Goal: Communication & Community: Share content

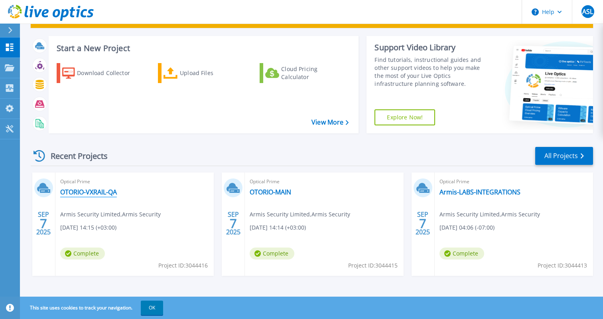
scroll to position [38, 0]
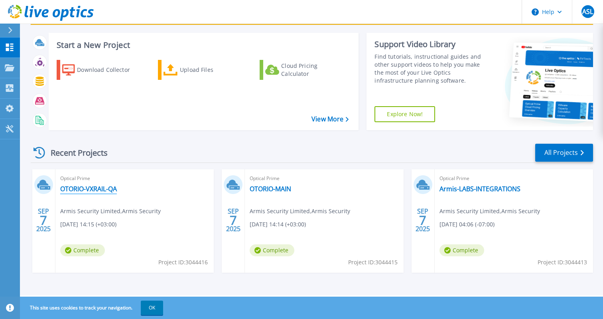
click at [98, 189] on link "OTORIO-VXRAIL-QA" at bounding box center [88, 189] width 57 height 8
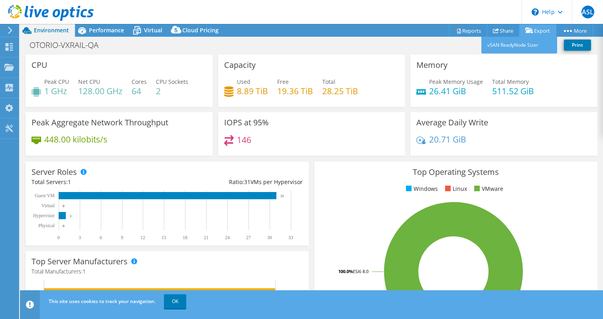
click at [533, 30] on link "Export" at bounding box center [538, 30] width 37 height 12
click at [500, 31] on link "Share" at bounding box center [503, 30] width 33 height 12
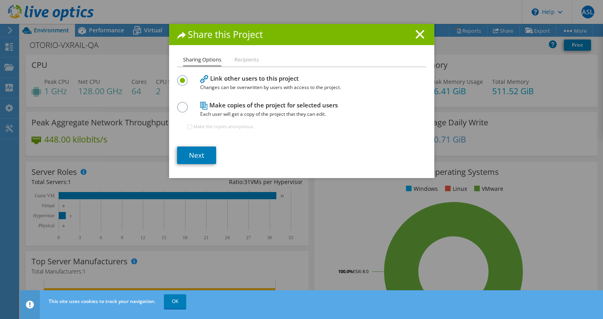
click at [425, 35] on h1 "Share this Project" at bounding box center [301, 34] width 249 height 9
click at [419, 40] on div "Share this Project" at bounding box center [301, 34] width 265 height 21
click at [415, 34] on h1 "Share this Project" at bounding box center [301, 34] width 249 height 9
click at [419, 35] on line at bounding box center [420, 34] width 8 height 8
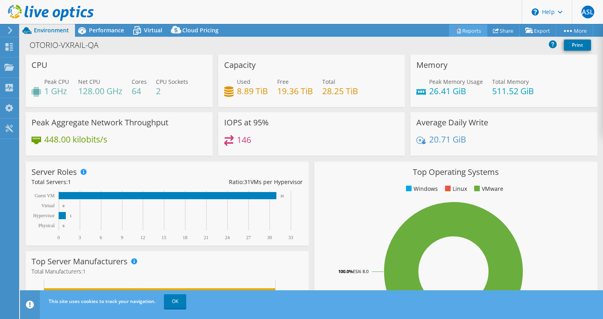
click at [465, 31] on link "Reports" at bounding box center [468, 30] width 38 height 12
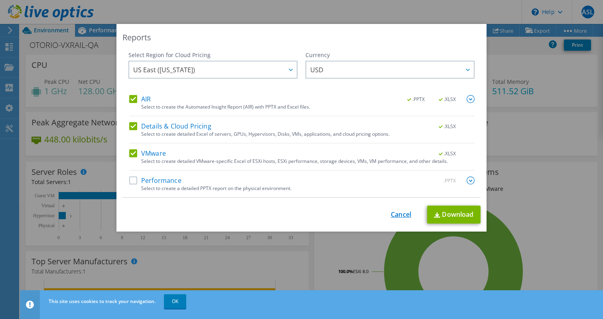
click at [395, 213] on link "Cancel" at bounding box center [401, 215] width 20 height 8
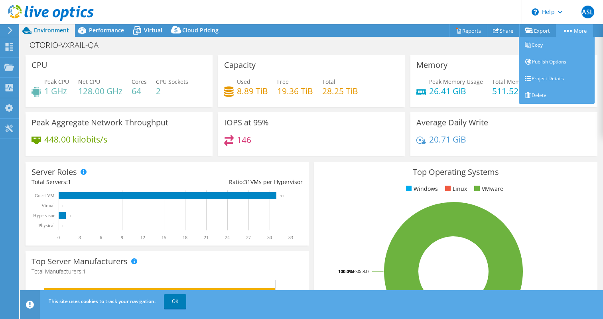
click at [568, 30] on icon at bounding box center [568, 31] width 8 height 2
click at [552, 60] on link "Publish Options" at bounding box center [557, 61] width 76 height 17
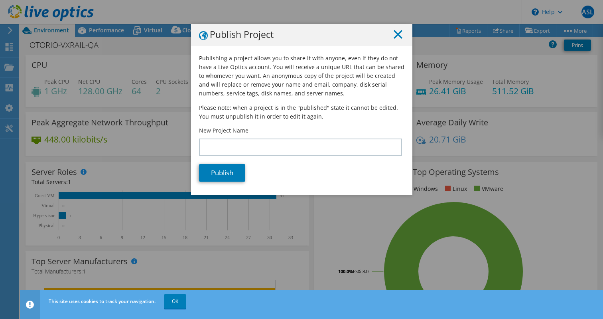
click at [395, 34] on icon at bounding box center [398, 34] width 9 height 9
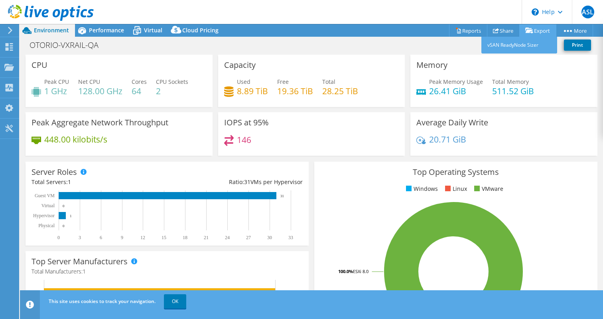
click at [539, 31] on link "Export" at bounding box center [538, 30] width 37 height 12
click at [520, 43] on link "vSAN ReadyNode Sizer" at bounding box center [520, 45] width 76 height 17
click at [501, 34] on link "Share" at bounding box center [503, 30] width 33 height 12
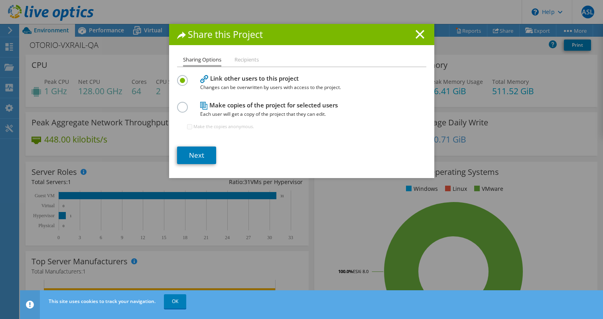
click at [180, 104] on label at bounding box center [184, 103] width 14 height 2
click at [0, 0] on input "radio" at bounding box center [0, 0] width 0 height 0
click at [231, 76] on h4 "Link other users to this project Changes can be overwritten by users with acces…" at bounding box center [300, 83] width 200 height 18
click at [176, 79] on div "Sharing Options Recipients Link other users to this project Changes can be over…" at bounding box center [301, 116] width 265 height 123
click at [180, 77] on label at bounding box center [184, 76] width 14 height 2
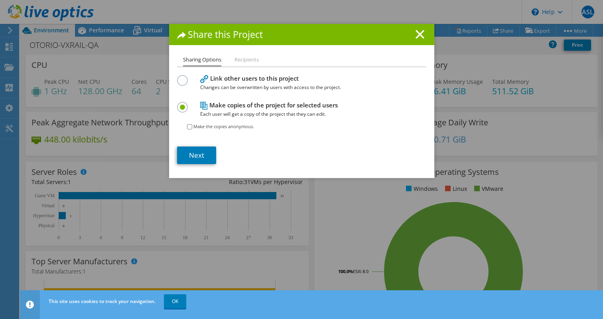
click at [0, 0] on input "radio" at bounding box center [0, 0] width 0 height 0
click at [429, 32] on div "Share this Project" at bounding box center [301, 34] width 265 height 21
click at [427, 32] on div "Share this Project" at bounding box center [301, 34] width 265 height 21
click at [423, 35] on icon at bounding box center [420, 34] width 9 height 9
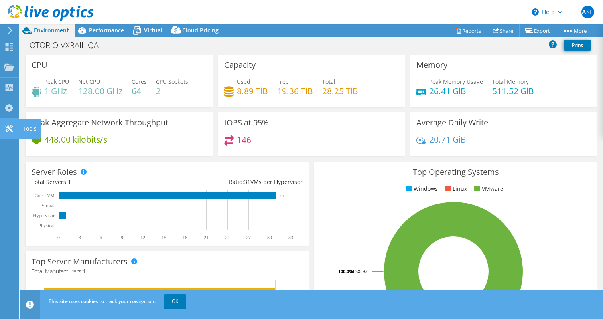
click at [8, 125] on icon at bounding box center [9, 129] width 10 height 8
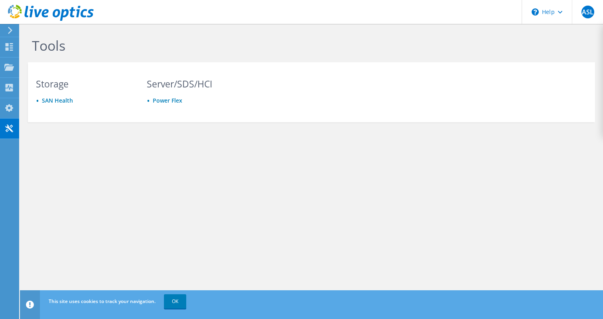
click at [4, 32] on div at bounding box center [8, 30] width 9 height 7
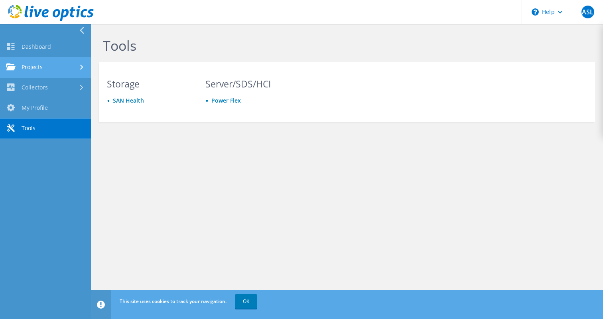
click at [40, 65] on link "Projects" at bounding box center [45, 67] width 91 height 20
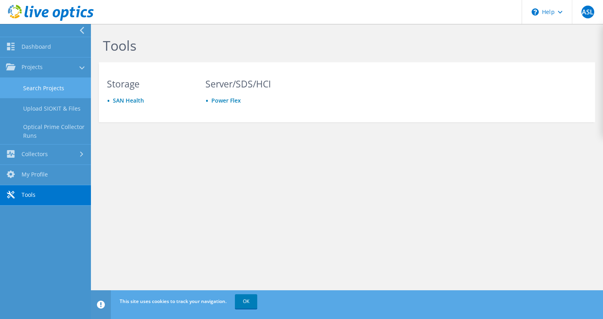
click at [43, 84] on link "Search Projects" at bounding box center [45, 88] width 91 height 20
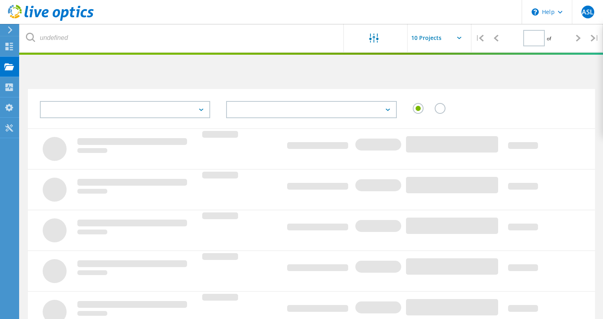
type input "1"
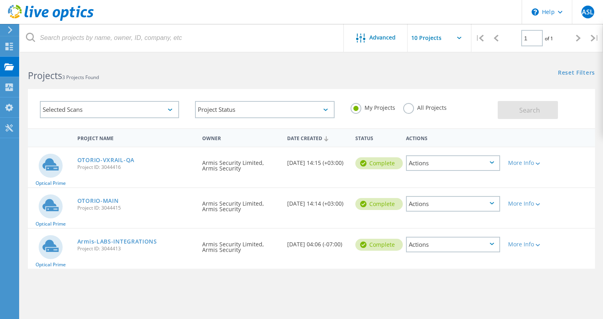
click at [460, 166] on div "Actions" at bounding box center [453, 163] width 94 height 16
click at [540, 169] on div "More Info" at bounding box center [526, 160] width 45 height 26
click at [536, 162] on div at bounding box center [537, 163] width 6 height 5
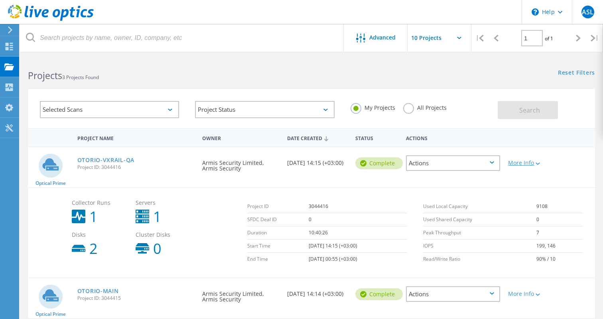
click at [536, 162] on div at bounding box center [537, 163] width 6 height 5
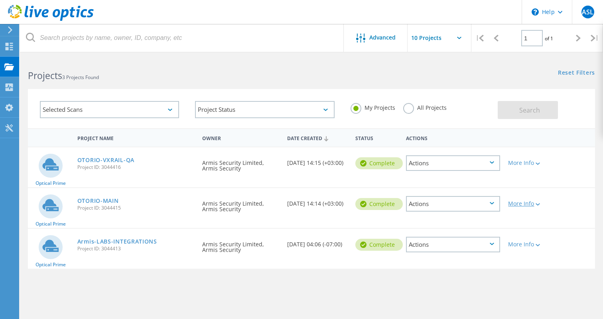
click at [526, 202] on div "More Info" at bounding box center [527, 204] width 38 height 6
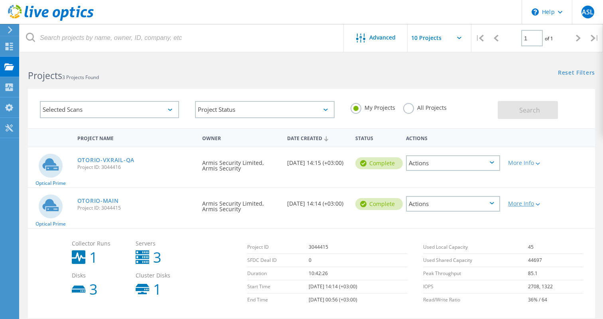
click at [529, 202] on div "More Info" at bounding box center [527, 204] width 38 height 6
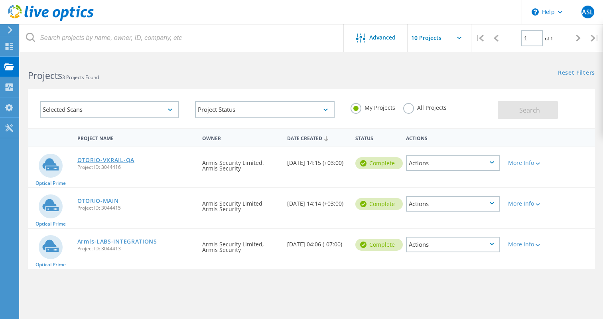
click at [109, 162] on link "OTORIO-VXRAIL-QA" at bounding box center [105, 160] width 57 height 6
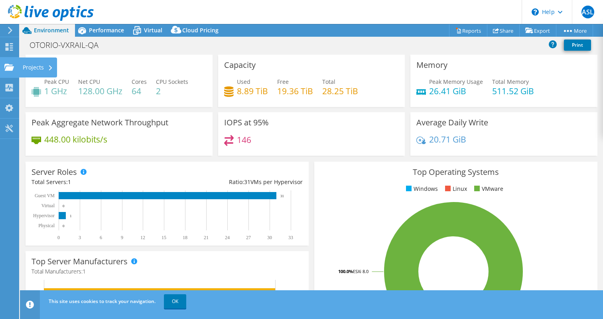
click at [12, 63] on icon at bounding box center [9, 67] width 10 height 8
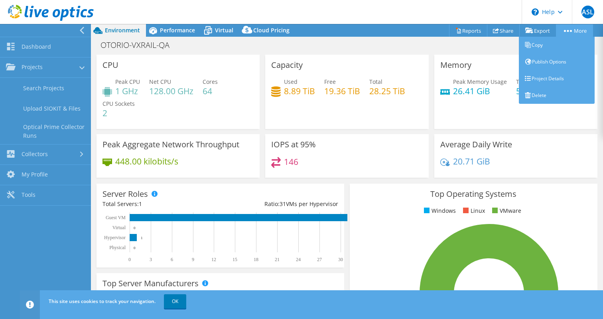
click at [573, 28] on link "More" at bounding box center [574, 30] width 37 height 12
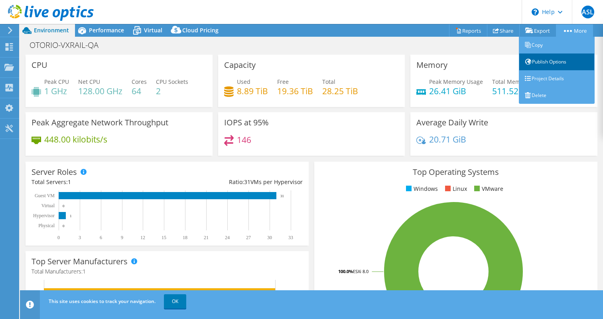
click at [541, 63] on link "Publish Options" at bounding box center [557, 61] width 76 height 17
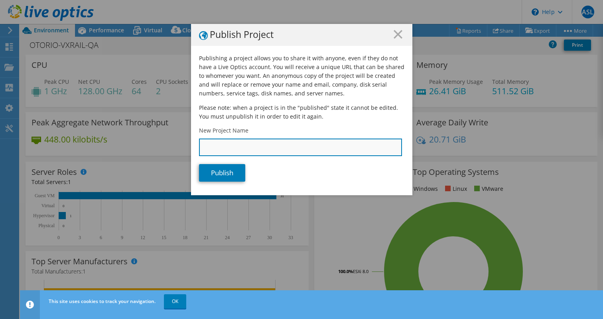
click at [251, 149] on input "New Project Name" at bounding box center [300, 147] width 203 height 18
type input "tet"
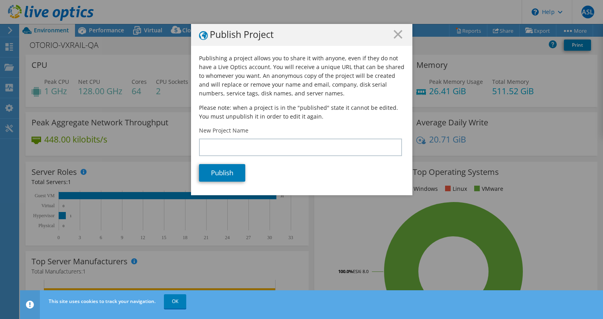
click at [80, 45] on div "Publish Project Publishing a project allows you to share it with anyone, even i…" at bounding box center [301, 159] width 603 height 271
click at [80, 45] on div at bounding box center [301, 159] width 603 height 319
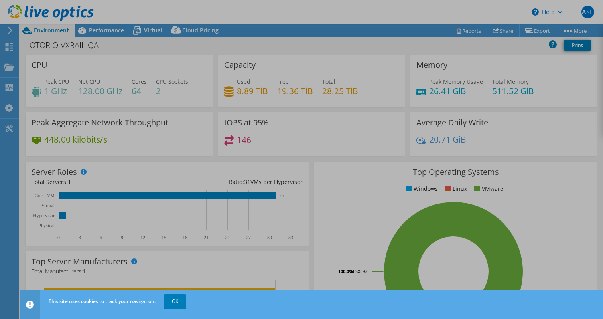
click at [80, 45] on div at bounding box center [301, 159] width 603 height 319
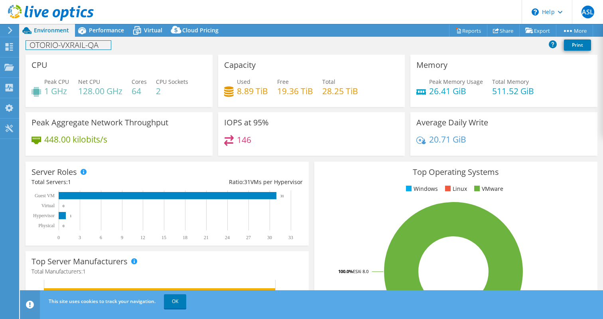
click at [86, 41] on h1 "OTORIO-VXRAIL-QA" at bounding box center [68, 45] width 85 height 9
click at [500, 32] on link "Share" at bounding box center [503, 30] width 33 height 12
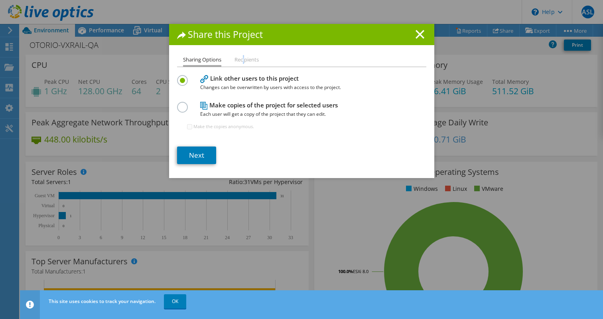
click at [244, 57] on li "Recipients" at bounding box center [247, 60] width 24 height 10
click at [182, 159] on link "Next" at bounding box center [196, 155] width 39 height 18
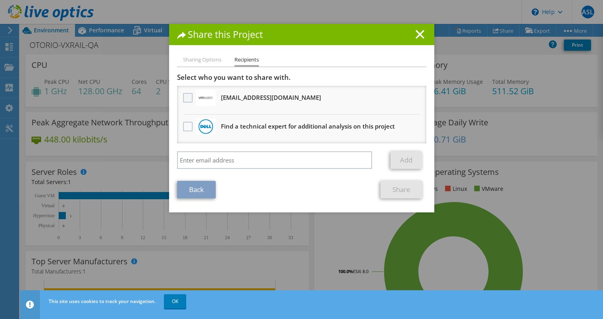
click at [184, 99] on label at bounding box center [189, 98] width 12 height 10
click at [0, 0] on input "checkbox" at bounding box center [0, 0] width 0 height 0
click at [185, 99] on label at bounding box center [189, 98] width 12 height 10
click at [0, 0] on input "checkbox" at bounding box center [0, 0] width 0 height 0
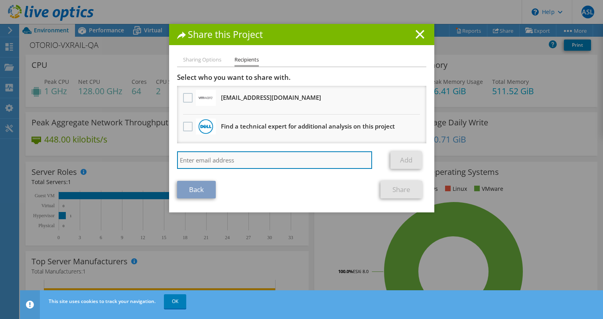
click at [231, 161] on input "search" at bounding box center [275, 160] width 196 height 18
paste input "כן. רק עם מייל אחר בבקשה igors@emet.co il פשוט חשבון שלי ישן עם מייל למלה תודה"
drag, startPoint x: 269, startPoint y: 161, endPoint x: 256, endPoint y: 169, distance: 15.4
click at [256, 169] on div "כן. רק עם מייל אחר בבקשה igors@emet.co il פשוט חשבון שלי ישן עם מייל למלה תודה …" at bounding box center [301, 162] width 249 height 22
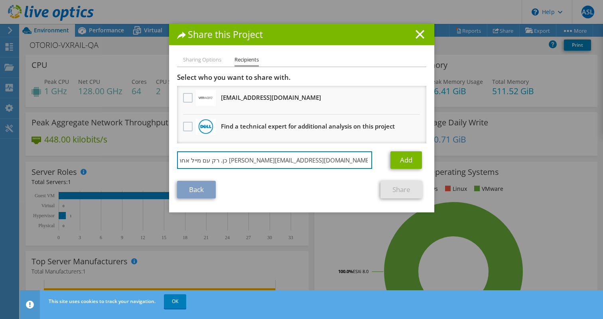
scroll to position [0, 0]
type input "igors@emet.co il"
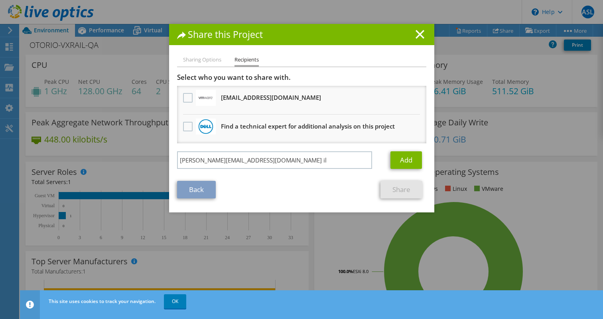
click at [406, 151] on div "Select who you want to share with. All project copies will be anonymous. louatt…" at bounding box center [301, 123] width 249 height 100
click at [406, 155] on link "Add" at bounding box center [407, 160] width 32 height 18
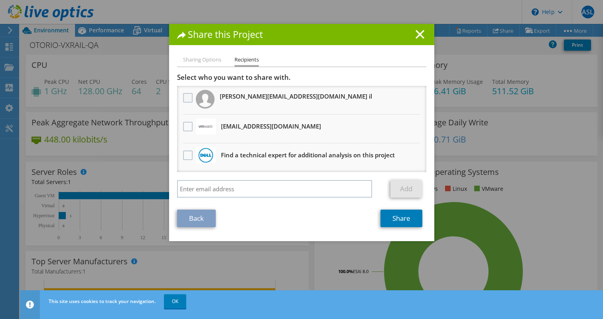
click at [184, 98] on label at bounding box center [189, 98] width 12 height 10
click at [0, 0] on il"] "checkbox" at bounding box center [0, 0] width 0 height 0
click at [404, 213] on link "Share" at bounding box center [402, 218] width 42 height 18
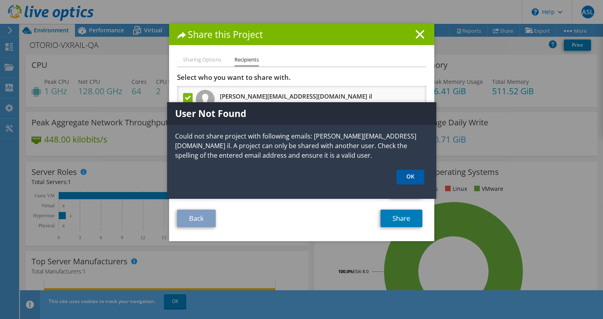
click at [411, 175] on link "OK" at bounding box center [411, 177] width 28 height 15
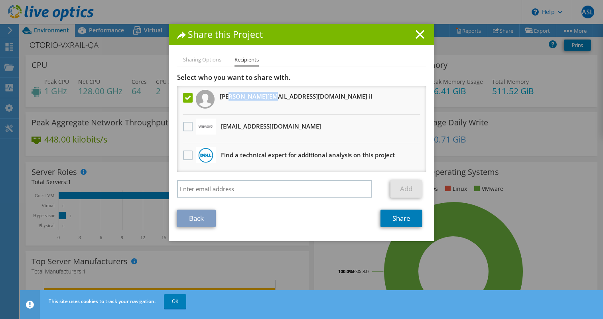
drag, startPoint x: 229, startPoint y: 96, endPoint x: 269, endPoint y: 95, distance: 39.9
click at [269, 95] on li "igors@emet.co il" at bounding box center [301, 100] width 249 height 29
click at [279, 95] on li "igors@emet.co il" at bounding box center [301, 100] width 249 height 29
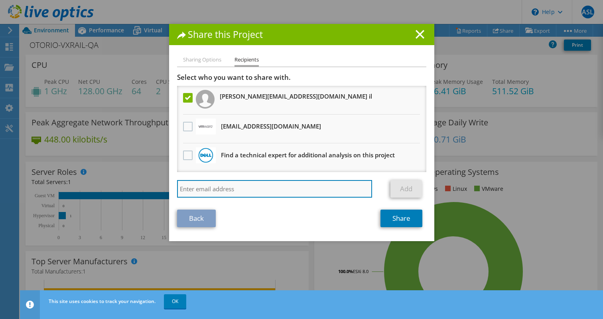
click at [258, 187] on input "search" at bounding box center [275, 189] width 196 height 18
paste input "כן. רק עם מייל אחר בבקשה igors@emet.co il פשוט חשבון שלי ישן עם מייל למלה תודה"
drag, startPoint x: 271, startPoint y: 190, endPoint x: 391, endPoint y: 193, distance: 120.9
click at [391, 193] on div "כן. רק עם מייל אחר בבקשה igors@emet.co il פשוט חשבון שלי ישן עם מייל למלה תודה …" at bounding box center [301, 191] width 249 height 22
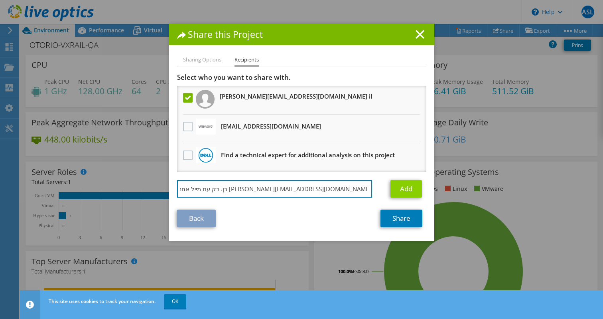
scroll to position [0, 0]
click at [243, 192] on input "כן. רק עם מייל אחר בבקשה igors@emet.co.il" at bounding box center [275, 189] width 196 height 18
type input "[PERSON_NAME][EMAIL_ADDRESS][DOMAIN_NAME]"
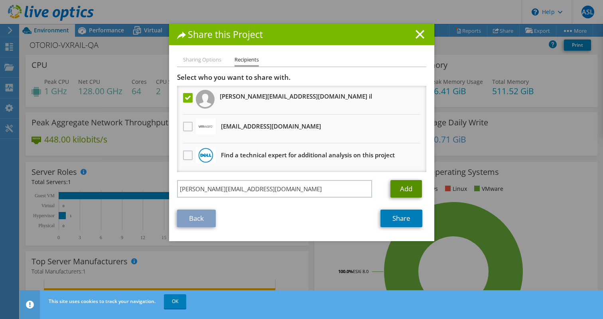
click at [398, 186] on link "Add" at bounding box center [407, 189] width 32 height 18
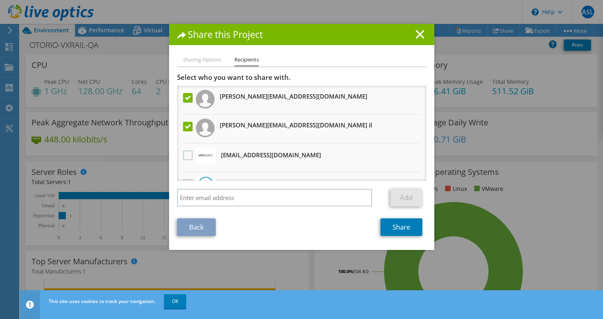
click at [187, 125] on label at bounding box center [189, 127] width 12 height 10
click at [0, 0] on il"] "checkbox" at bounding box center [0, 0] width 0 height 0
click at [393, 232] on link "Share" at bounding box center [402, 227] width 42 height 18
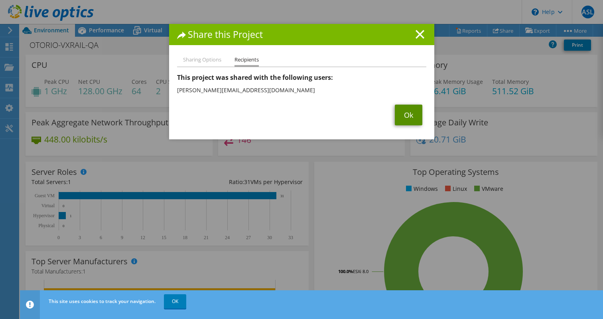
click at [412, 115] on link "Ok" at bounding box center [409, 115] width 28 height 21
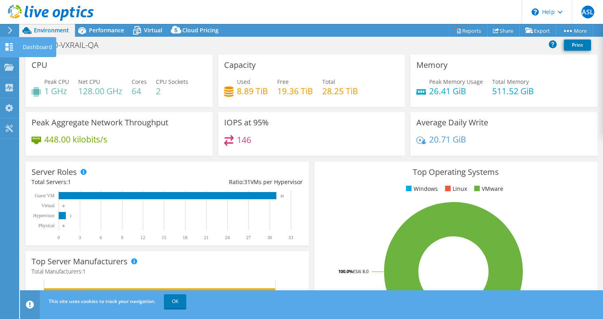
click at [7, 50] on use at bounding box center [10, 47] width 8 height 8
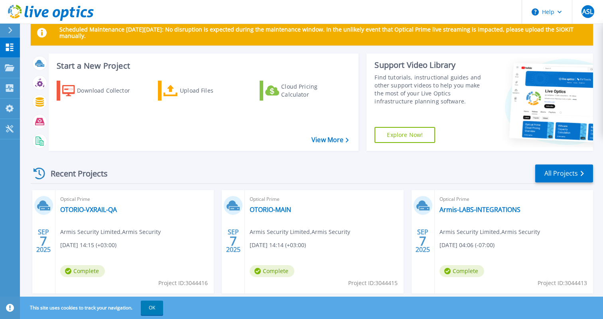
scroll to position [18, 0]
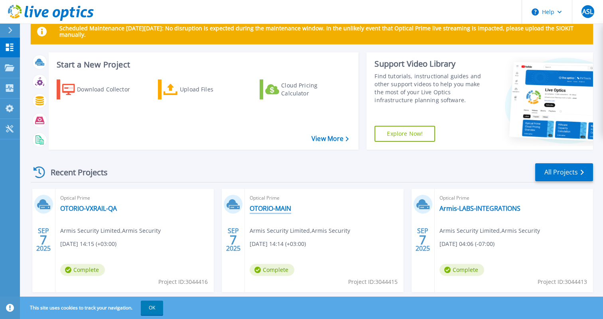
click at [273, 209] on link "OTORIO-MAIN" at bounding box center [271, 208] width 42 height 8
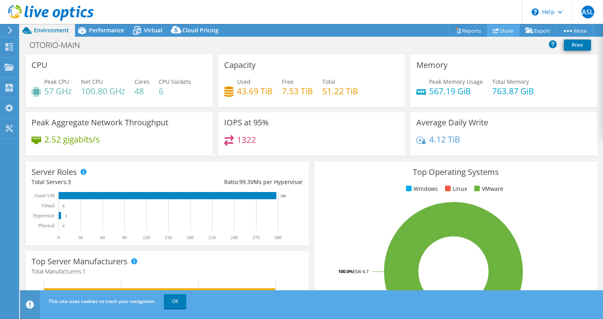
click at [506, 26] on link "Share" at bounding box center [503, 30] width 33 height 12
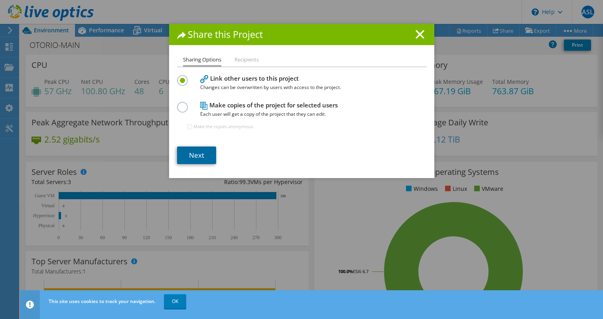
click at [192, 163] on link "Next" at bounding box center [196, 155] width 39 height 18
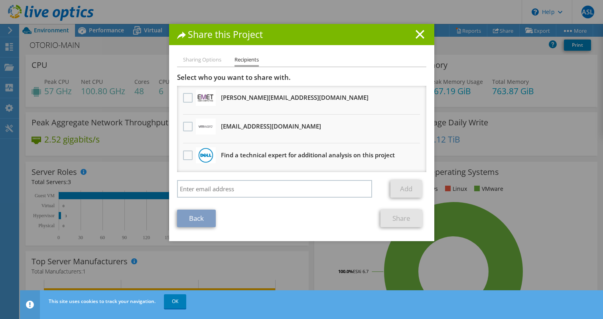
click at [181, 95] on div at bounding box center [188, 98] width 14 height 17
click at [187, 99] on label at bounding box center [189, 98] width 12 height 10
click at [0, 0] on input "checkbox" at bounding box center [0, 0] width 0 height 0
click at [405, 213] on link "Share" at bounding box center [402, 218] width 42 height 18
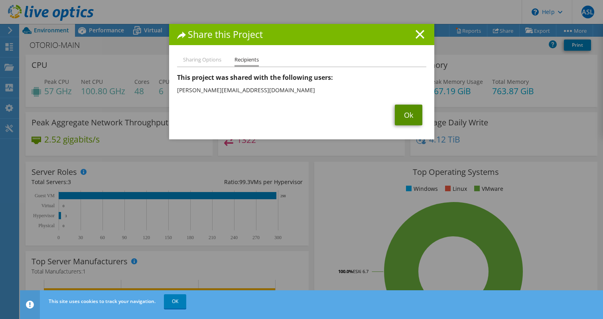
click at [400, 111] on link "Ok" at bounding box center [409, 115] width 28 height 21
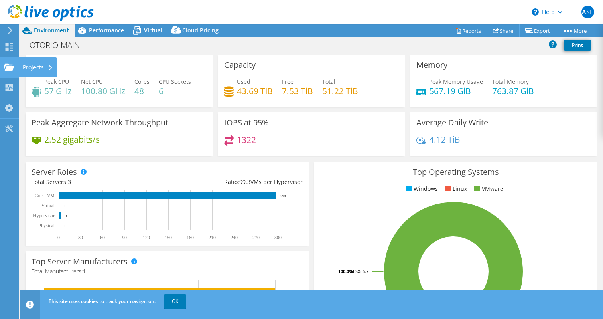
click at [10, 70] on use at bounding box center [9, 66] width 10 height 7
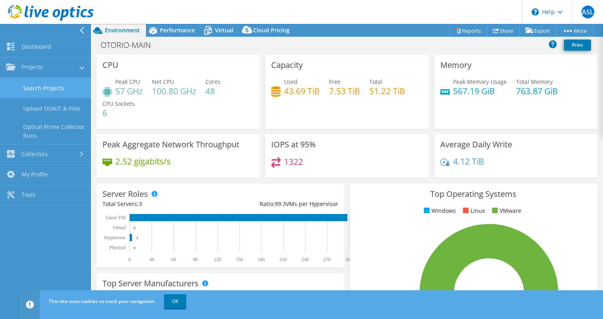
click at [43, 89] on link "Search Projects" at bounding box center [45, 88] width 91 height 20
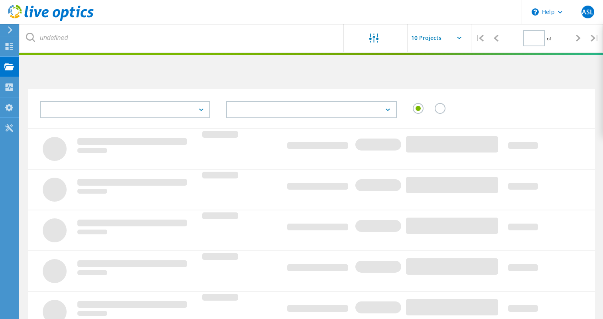
type input "1"
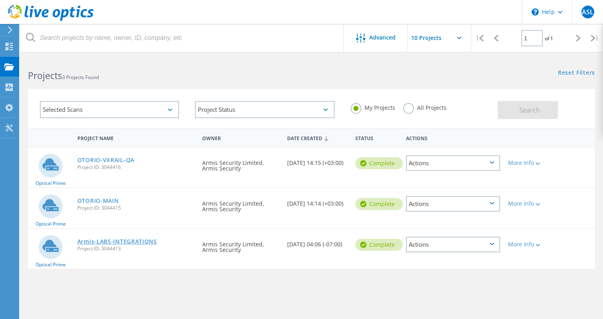
click at [120, 239] on link "Armis-LABS-INTEGRATIONS" at bounding box center [117, 242] width 80 height 6
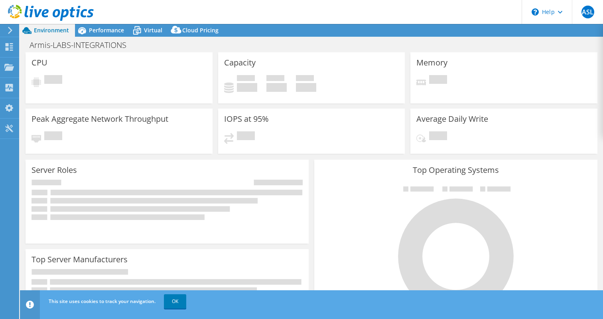
select select "USD"
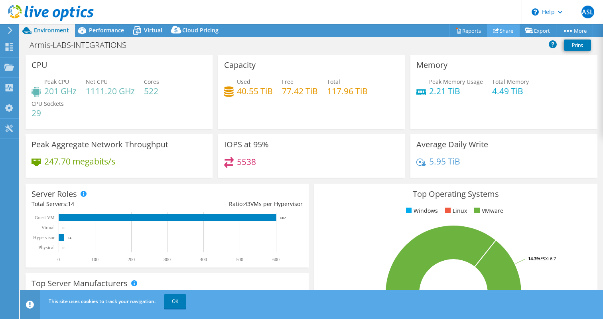
click at [487, 29] on link "Share" at bounding box center [503, 30] width 33 height 12
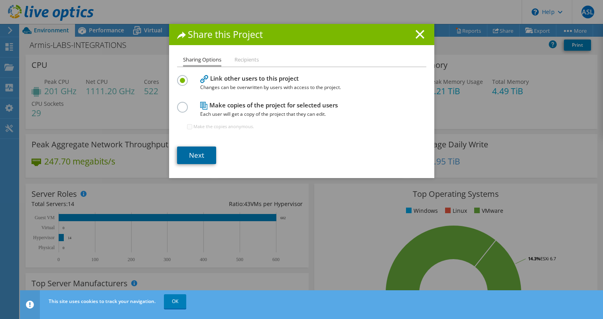
click at [207, 153] on link "Next" at bounding box center [196, 155] width 39 height 18
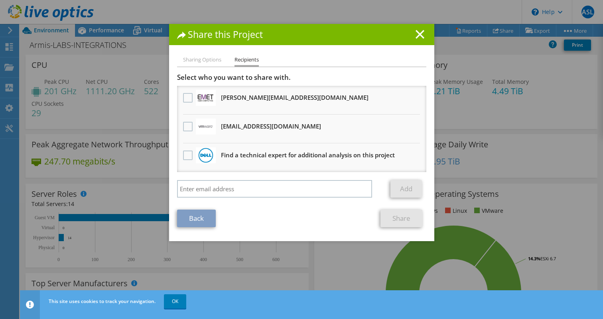
click at [187, 92] on div at bounding box center [188, 98] width 14 height 17
click at [187, 96] on label at bounding box center [189, 98] width 12 height 10
click at [0, 0] on input "checkbox" at bounding box center [0, 0] width 0 height 0
click at [416, 218] on link "Share" at bounding box center [402, 218] width 42 height 18
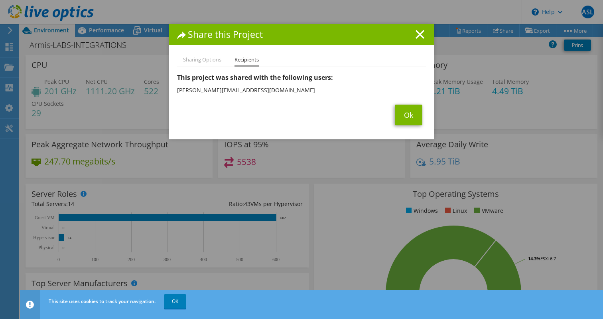
click at [425, 34] on h1 "Share this Project" at bounding box center [301, 34] width 249 height 9
click at [423, 24] on div "Share this Project" at bounding box center [301, 34] width 265 height 21
click at [418, 36] on line at bounding box center [420, 34] width 8 height 8
